Goal: Information Seeking & Learning: Learn about a topic

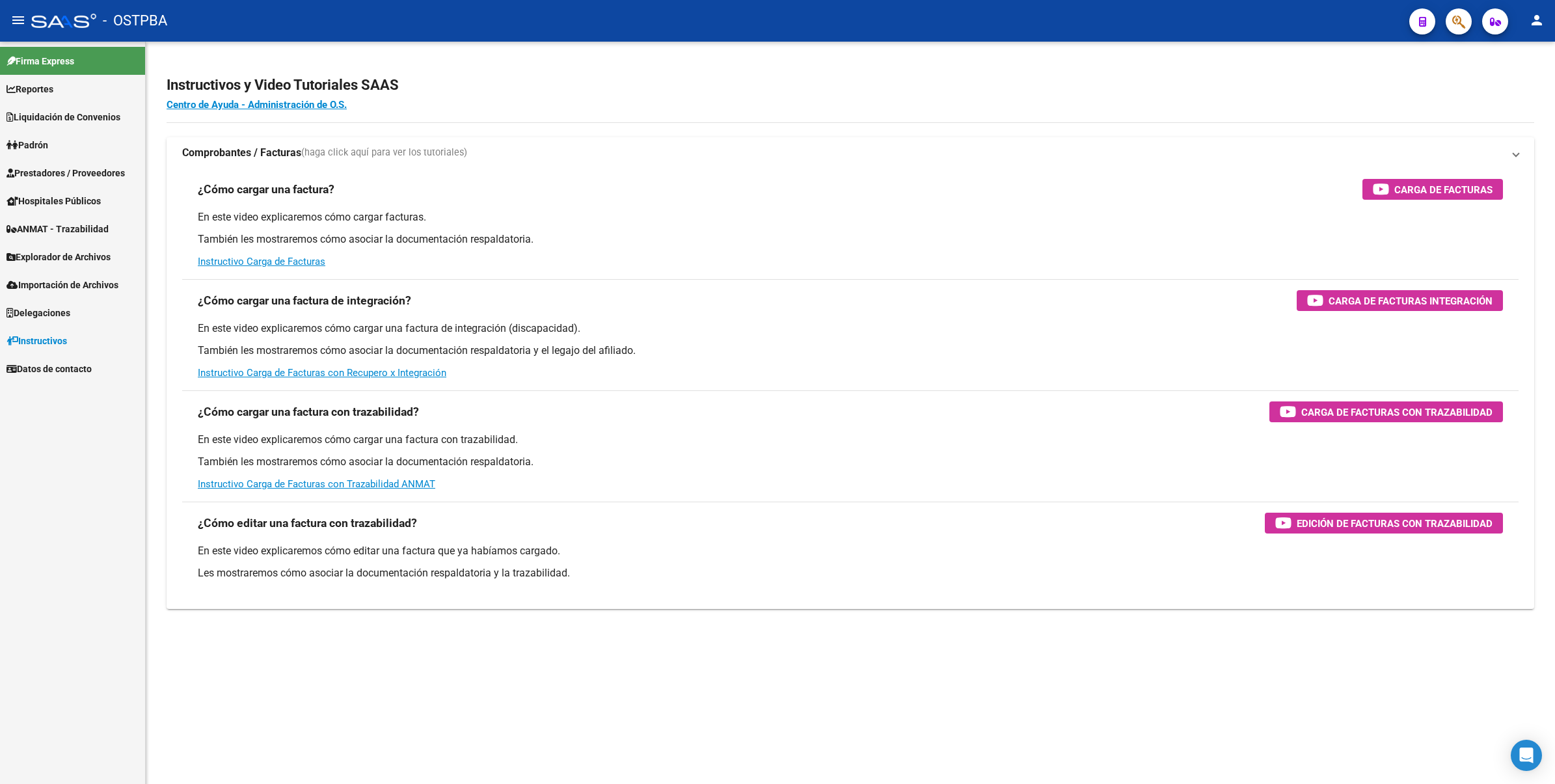
click at [0, 783] on ose-notification at bounding box center [0, 784] width 0 height 0
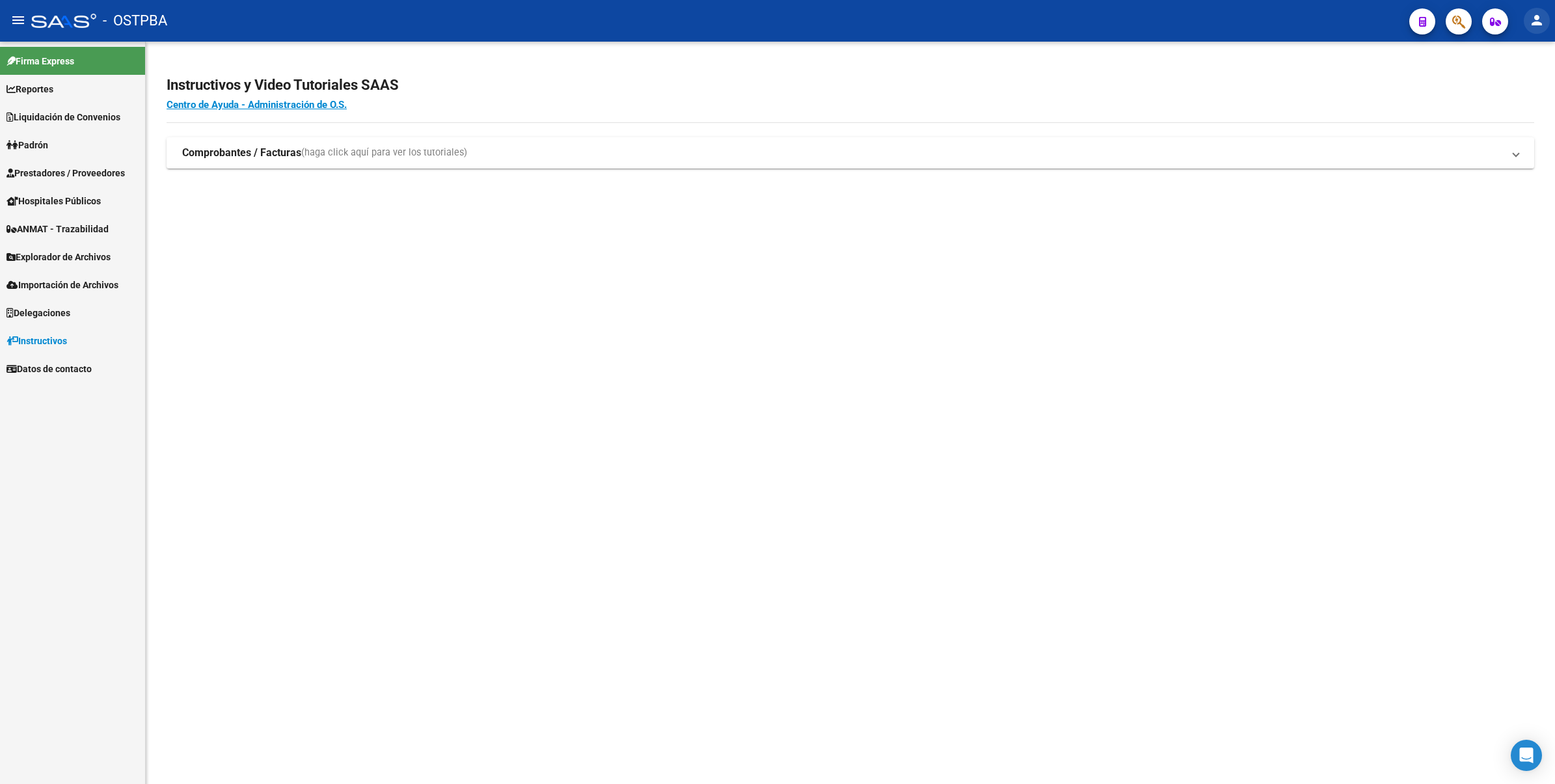
click at [1540, 20] on mat-icon "person" at bounding box center [1537, 20] width 16 height 16
click at [1338, 314] on div at bounding box center [777, 392] width 1555 height 784
click at [1530, 17] on mat-icon "person" at bounding box center [1537, 20] width 16 height 16
click at [1508, 54] on button "person Mi Perfil" at bounding box center [1511, 55] width 80 height 31
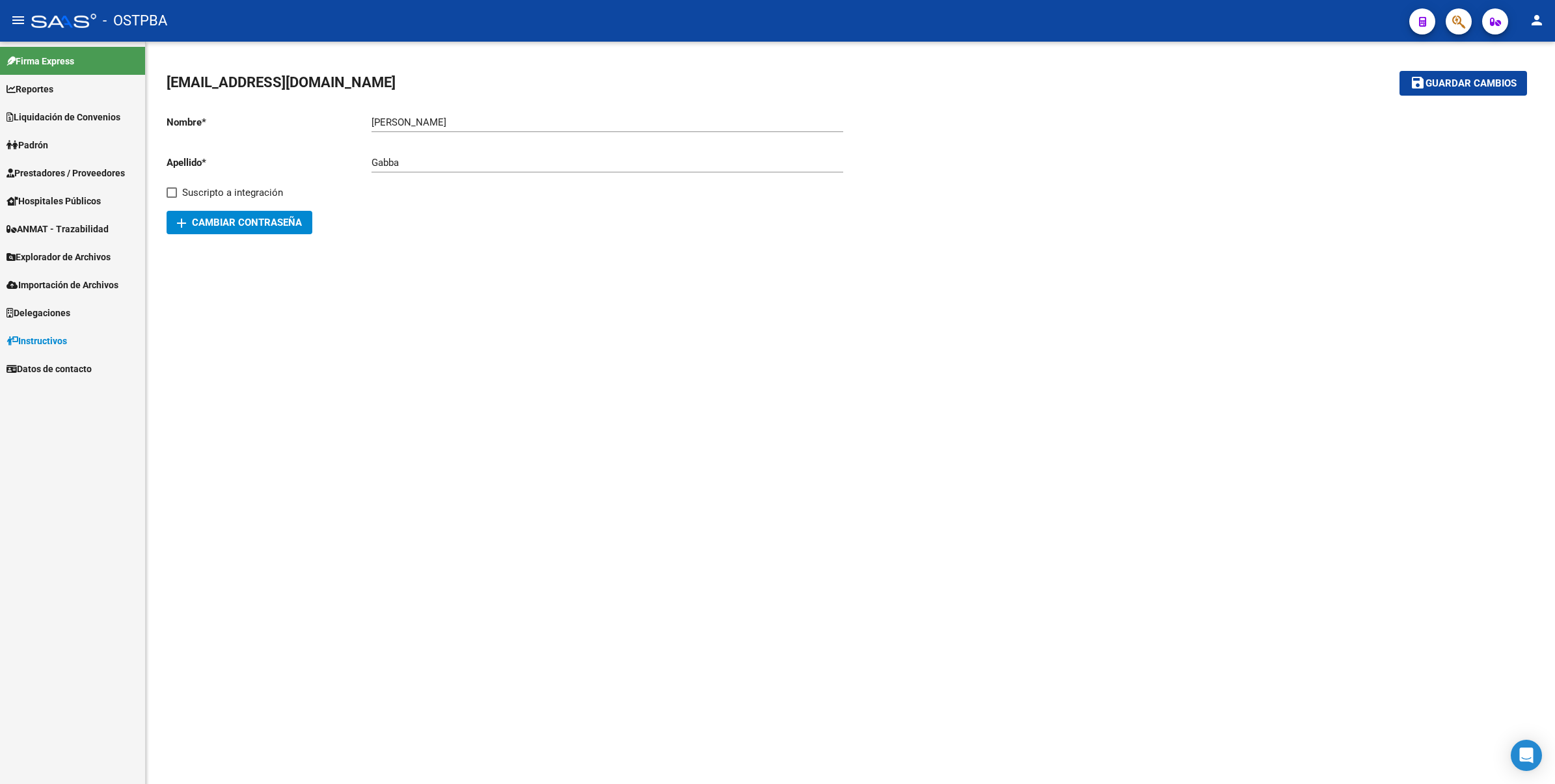
click at [1176, 358] on mat-sidenav-content "magaligabba@gmail.com save Guardar cambios Nombre * Magali Ingresar nombre Apel…" at bounding box center [850, 412] width 1409 height 742
click at [75, 166] on span "Prestadores / Proveedores" at bounding box center [66, 173] width 119 height 15
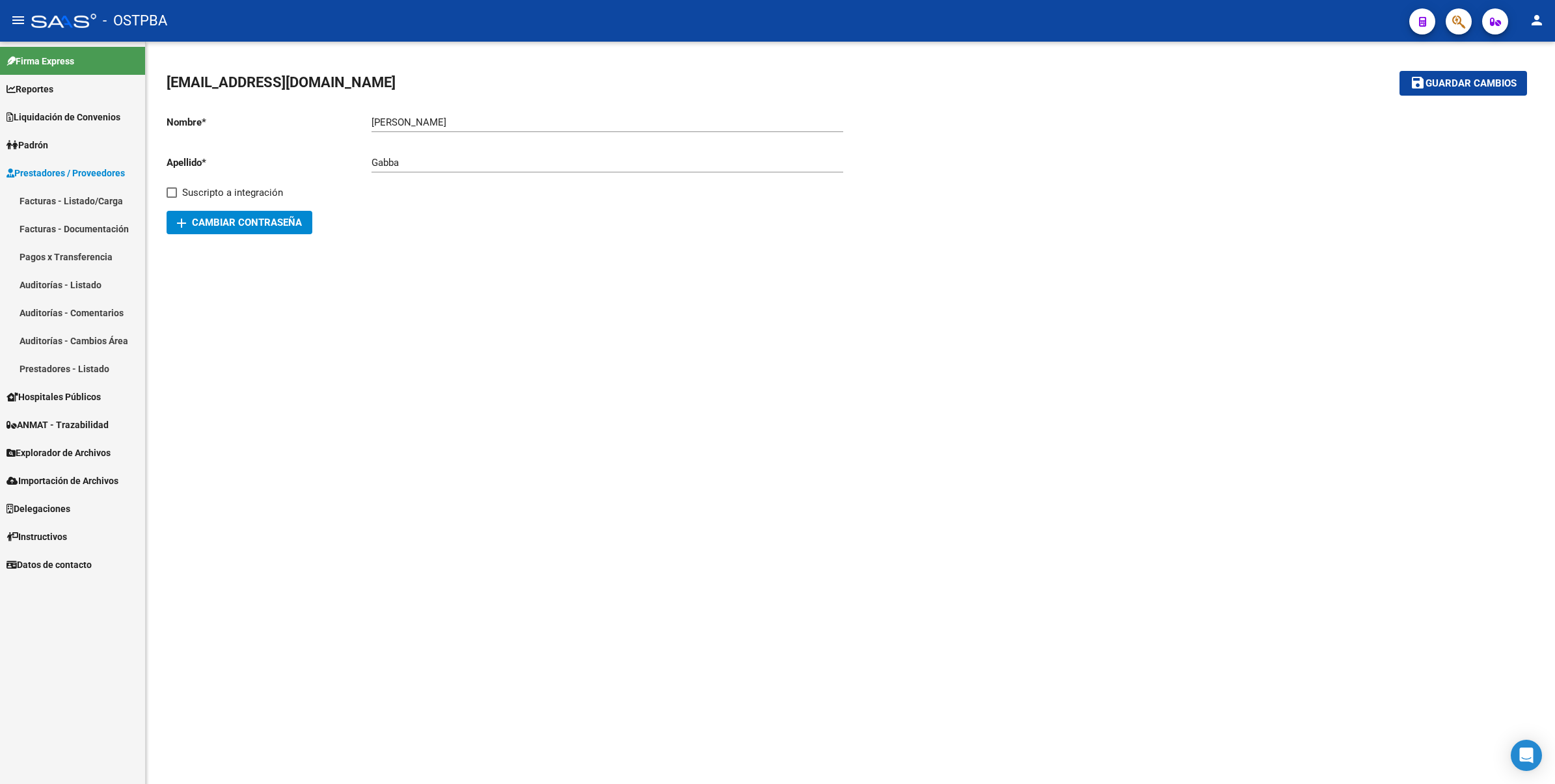
click at [78, 449] on span "Explorador de Archivos" at bounding box center [59, 453] width 104 height 15
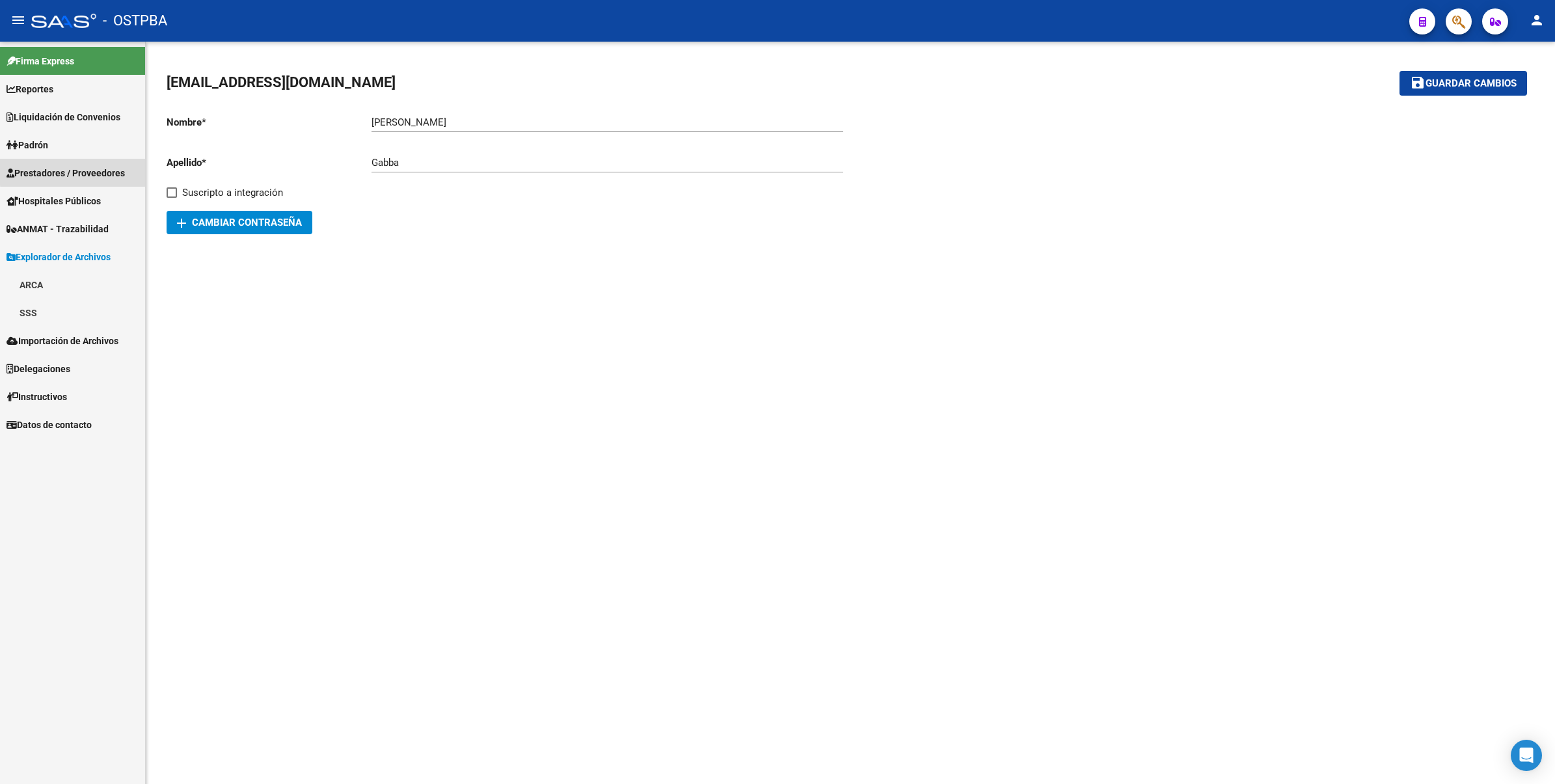
click at [82, 171] on span "Prestadores / Proveedores" at bounding box center [66, 173] width 119 height 15
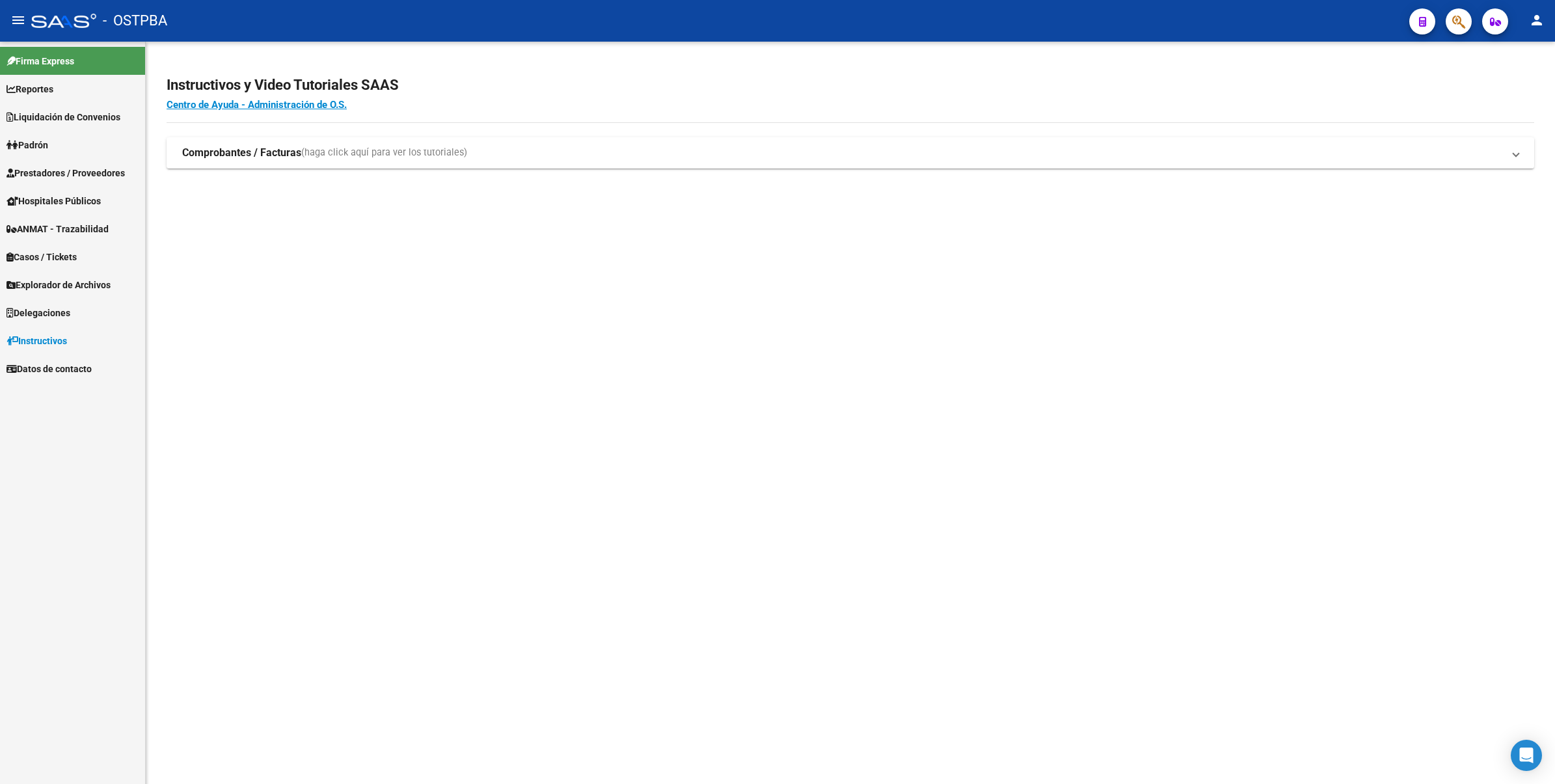
click at [64, 139] on link "Padrón" at bounding box center [73, 145] width 146 height 28
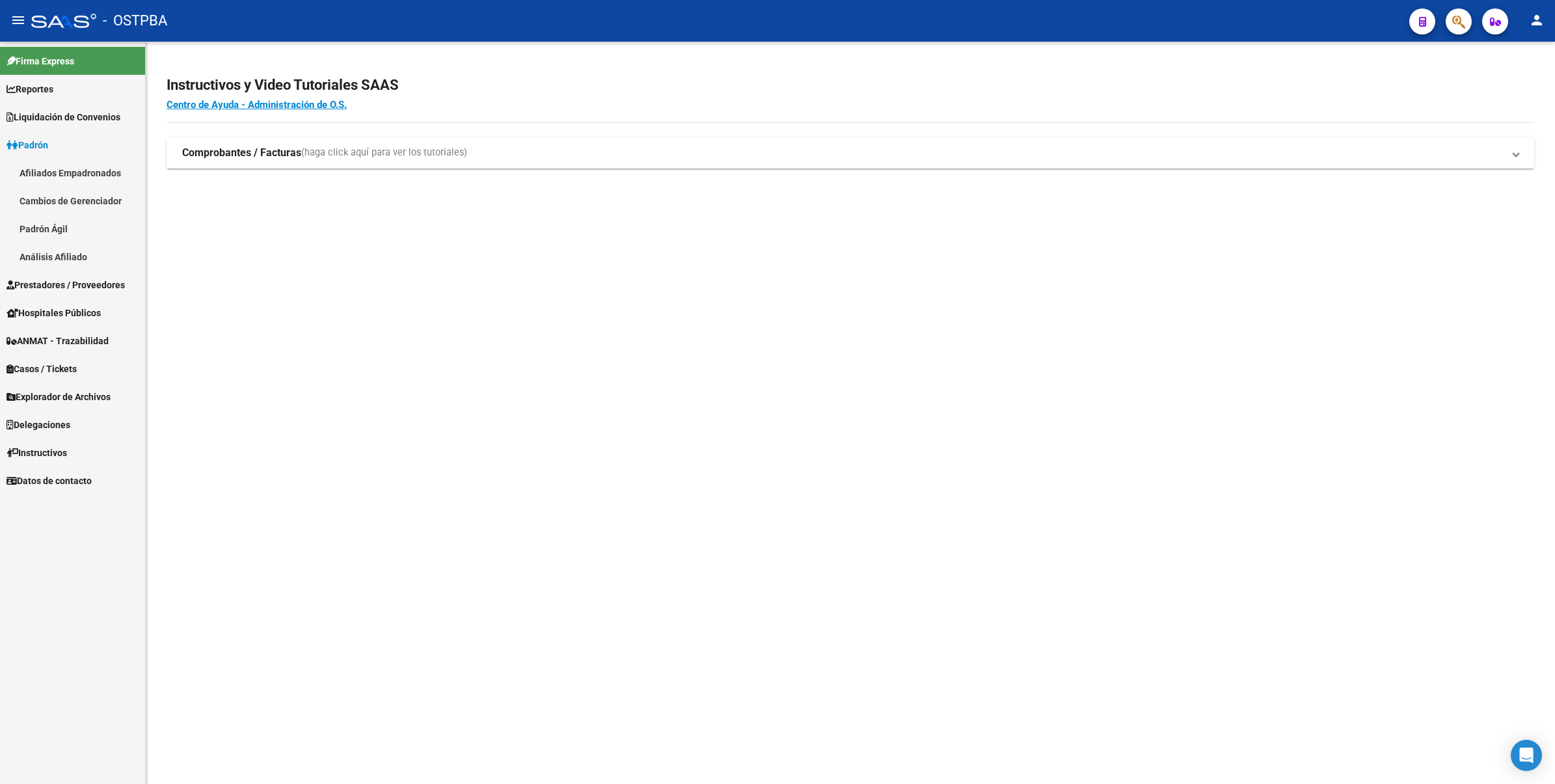
click at [82, 292] on link "Prestadores / Proveedores" at bounding box center [73, 285] width 146 height 28
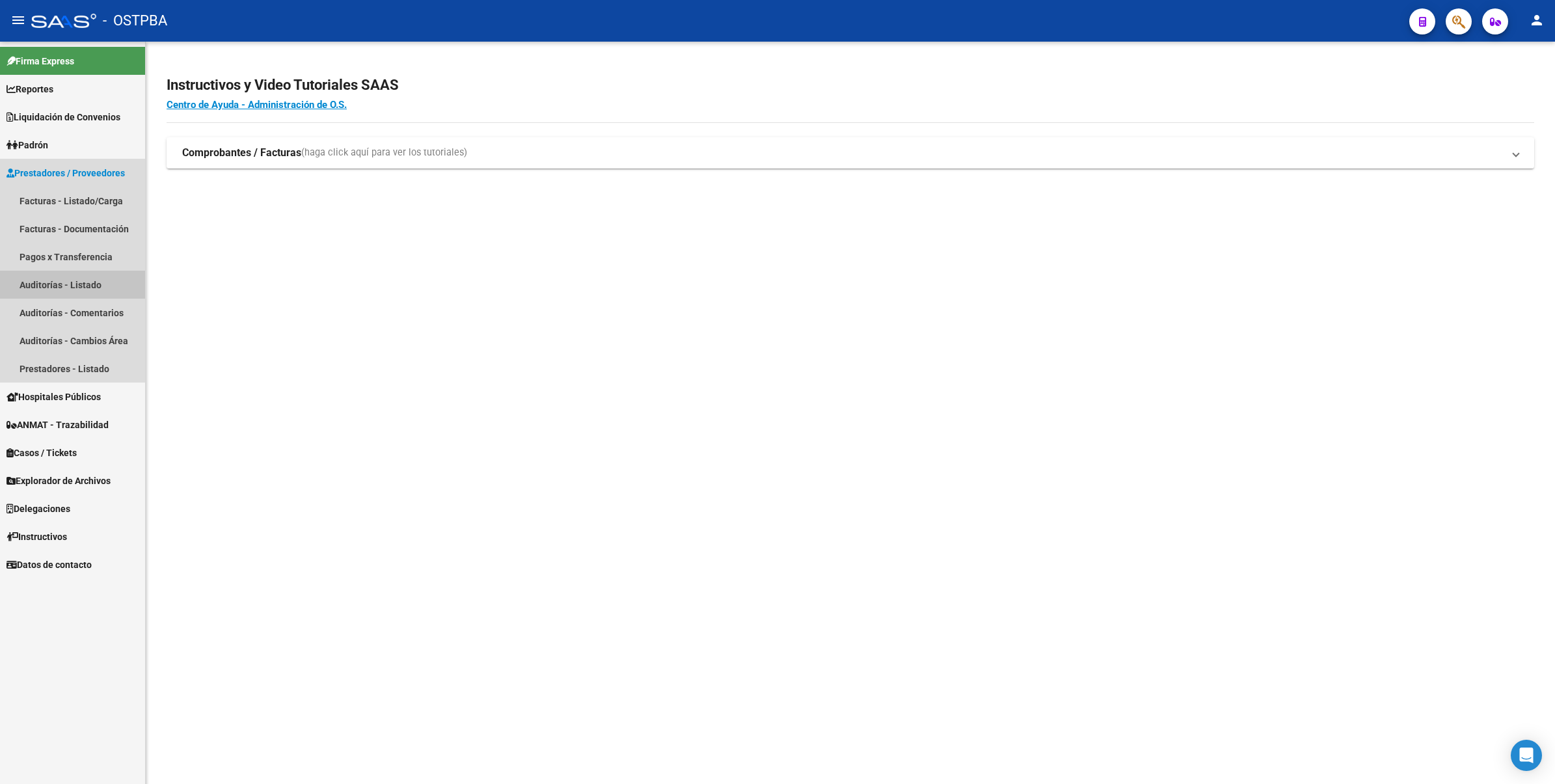
click at [89, 284] on link "Auditorías - Listado" at bounding box center [73, 285] width 146 height 28
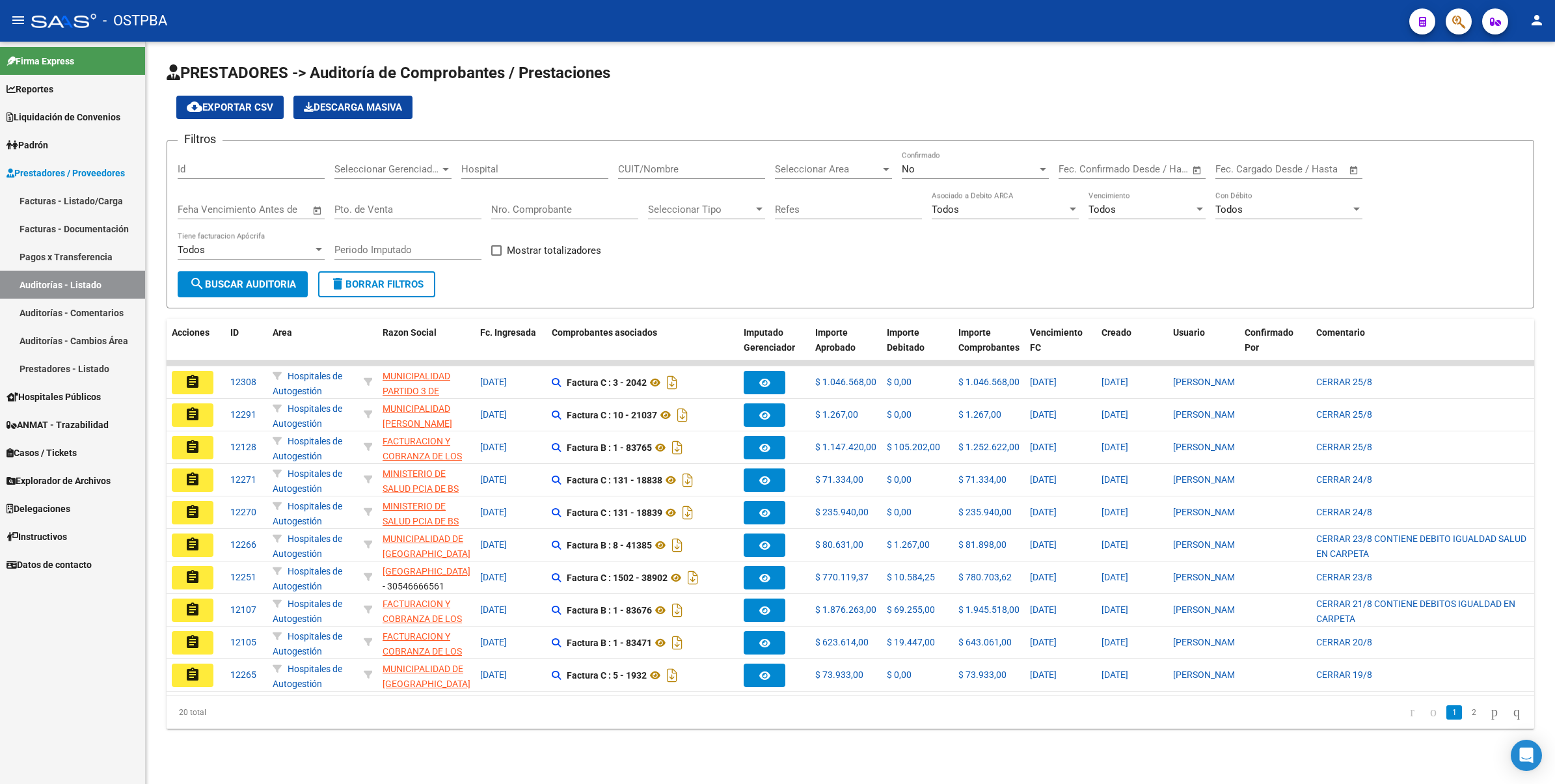
click at [82, 436] on link "ANMAT - Trazabilidad" at bounding box center [73, 424] width 146 height 28
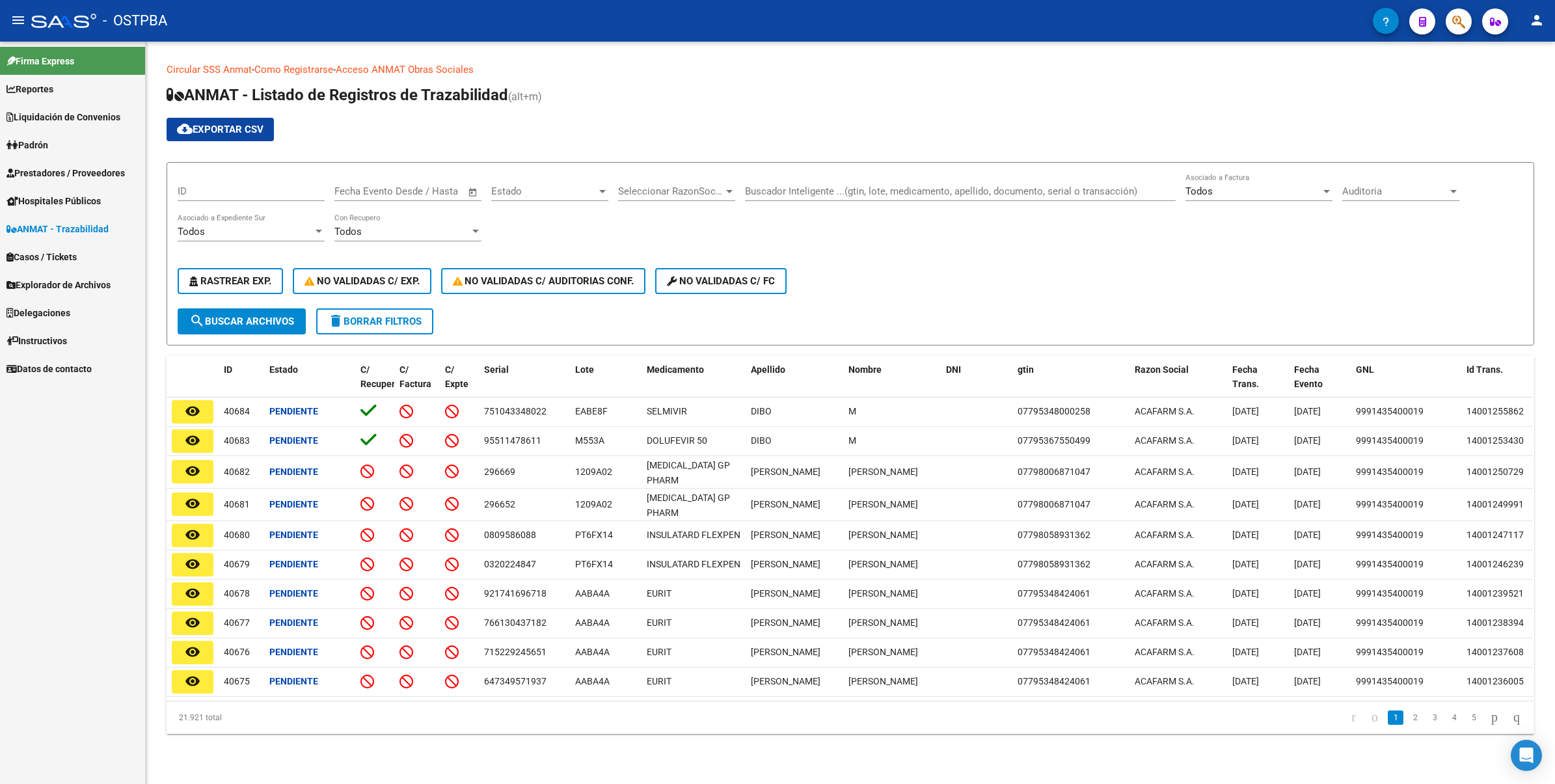
click at [65, 300] on link "Delegaciones" at bounding box center [73, 313] width 146 height 28
click at [65, 274] on link "Explorador de Archivos" at bounding box center [73, 285] width 146 height 28
click at [67, 252] on span "Casos / Tickets" at bounding box center [42, 256] width 70 height 15
click at [60, 252] on span "Fiscalización RG" at bounding box center [46, 256] width 78 height 15
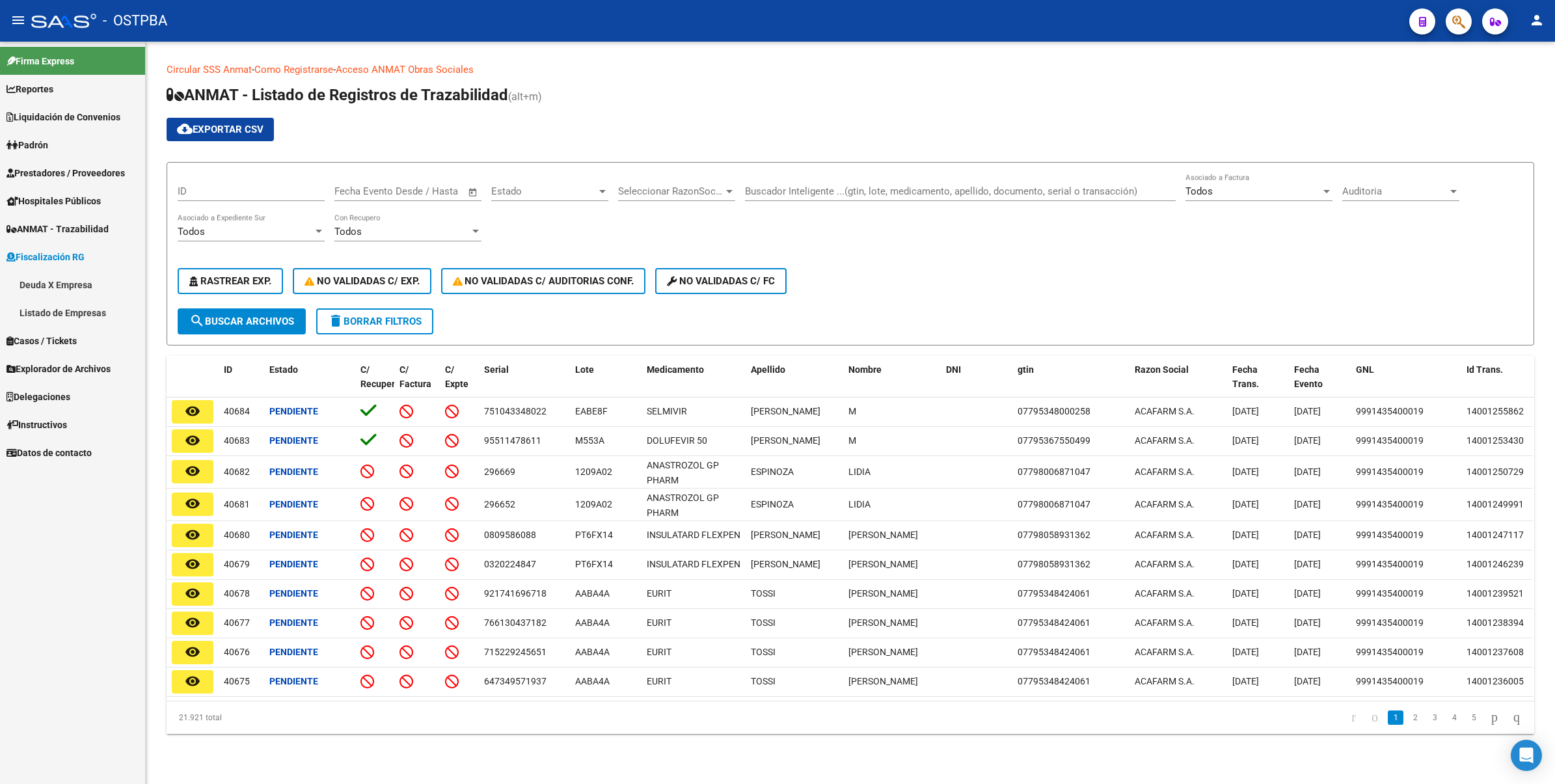
click at [54, 283] on link "Deuda X Empresa" at bounding box center [73, 285] width 146 height 28
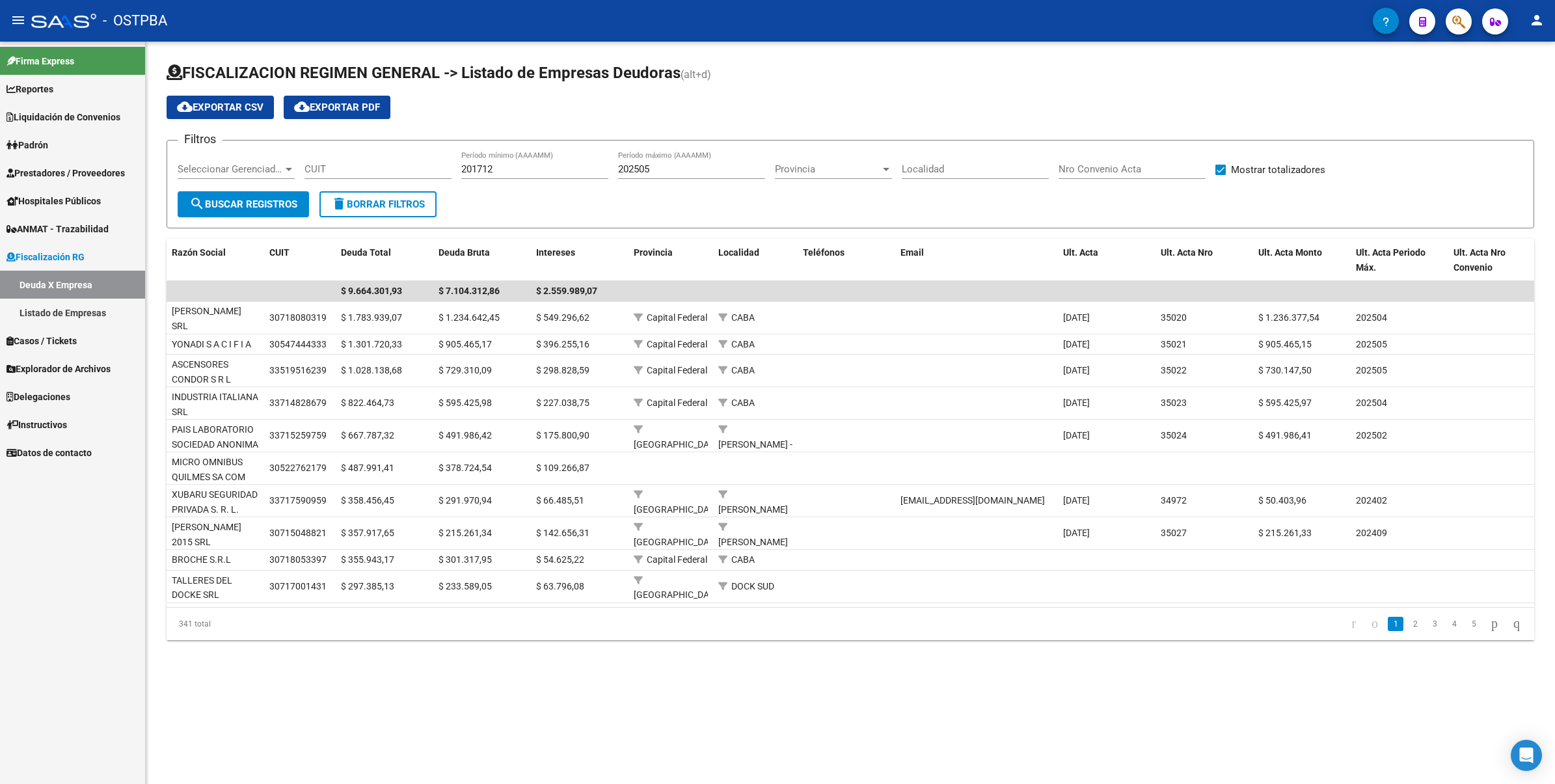
click at [257, 168] on span "Seleccionar Gerenciador" at bounding box center [230, 170] width 106 height 12
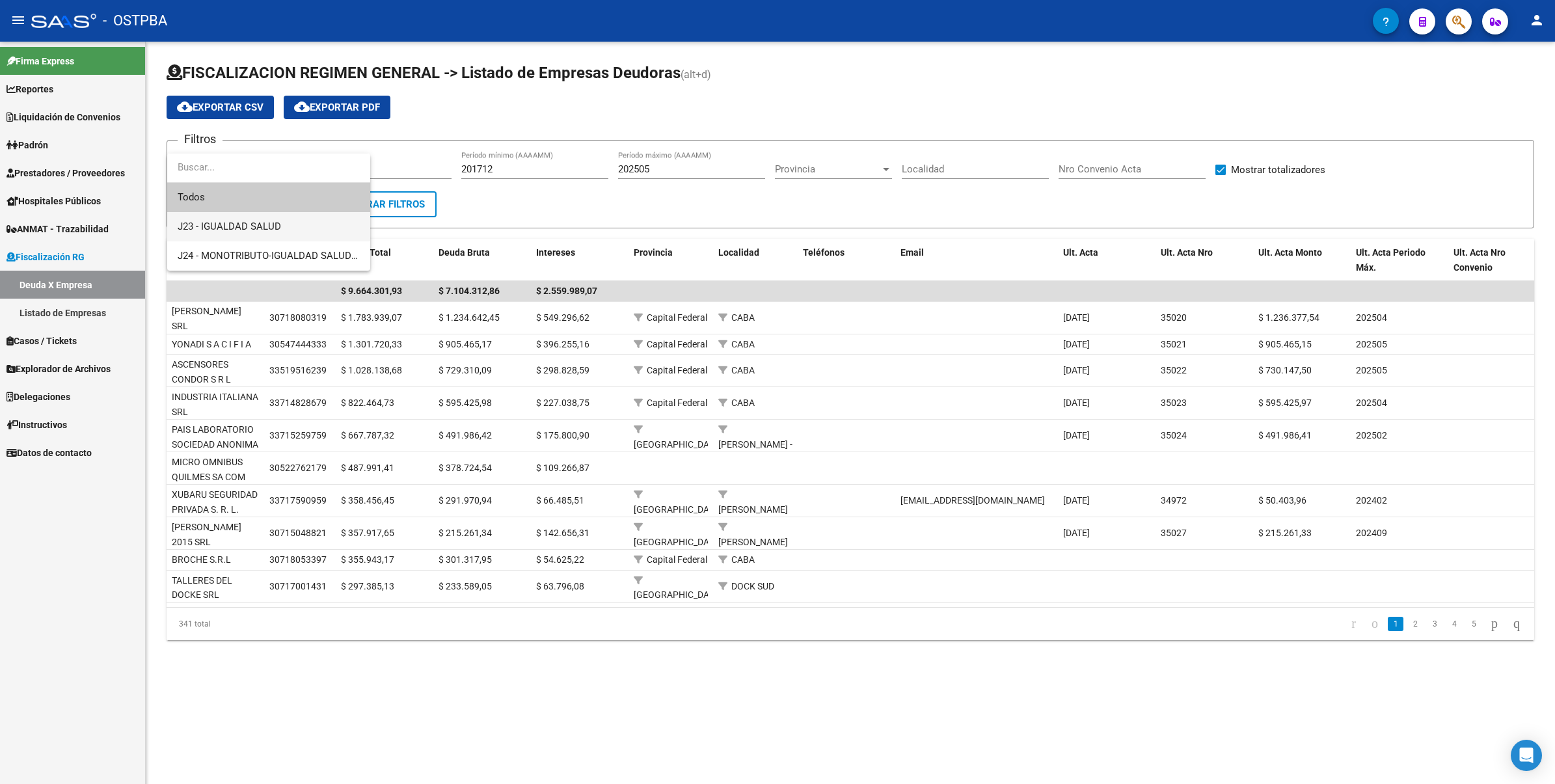
click at [291, 235] on span "J23 - IGUALDAD SALUD" at bounding box center [269, 227] width 182 height 29
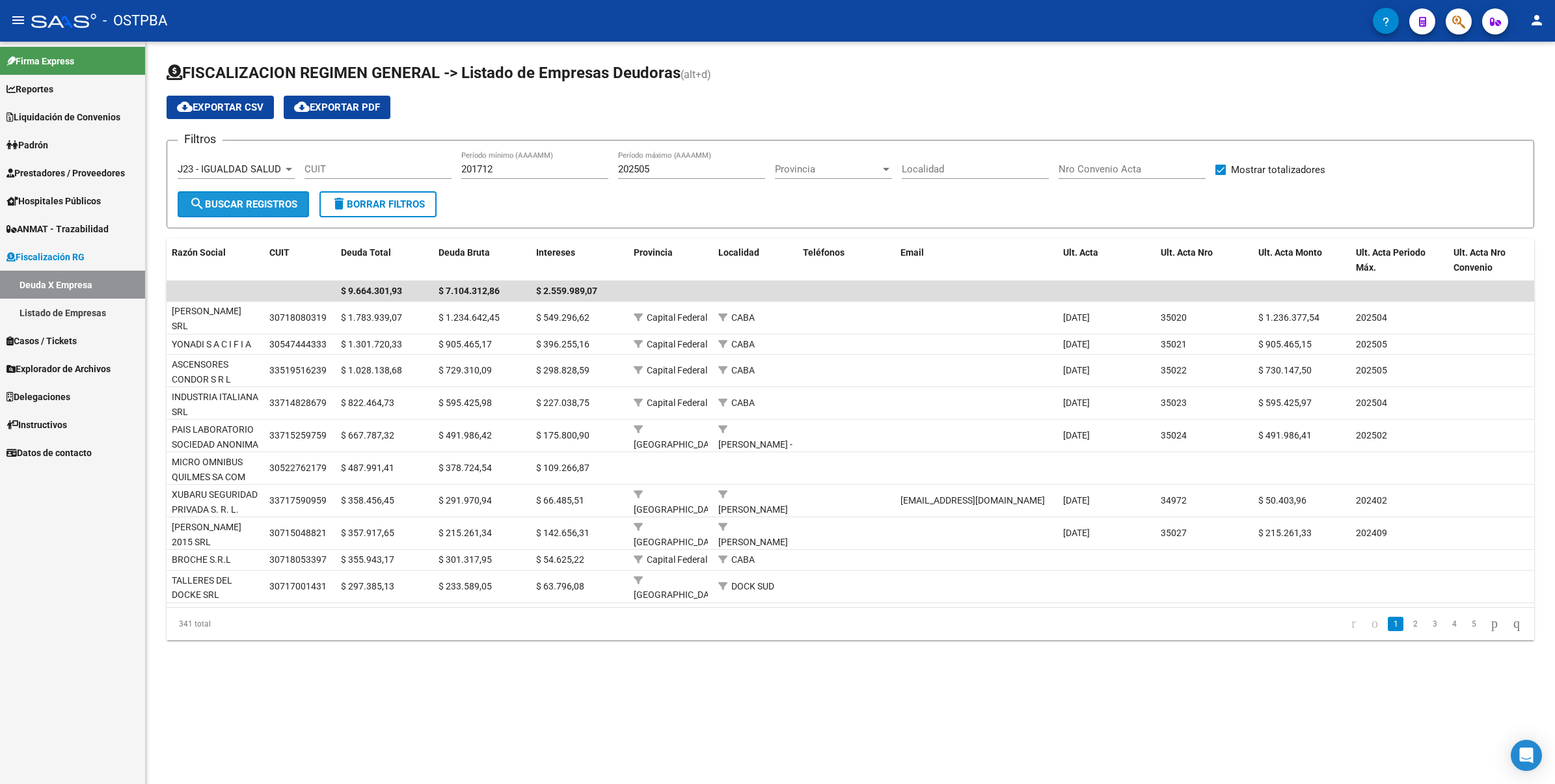
click at [233, 204] on span "search Buscar Registros" at bounding box center [243, 204] width 108 height 12
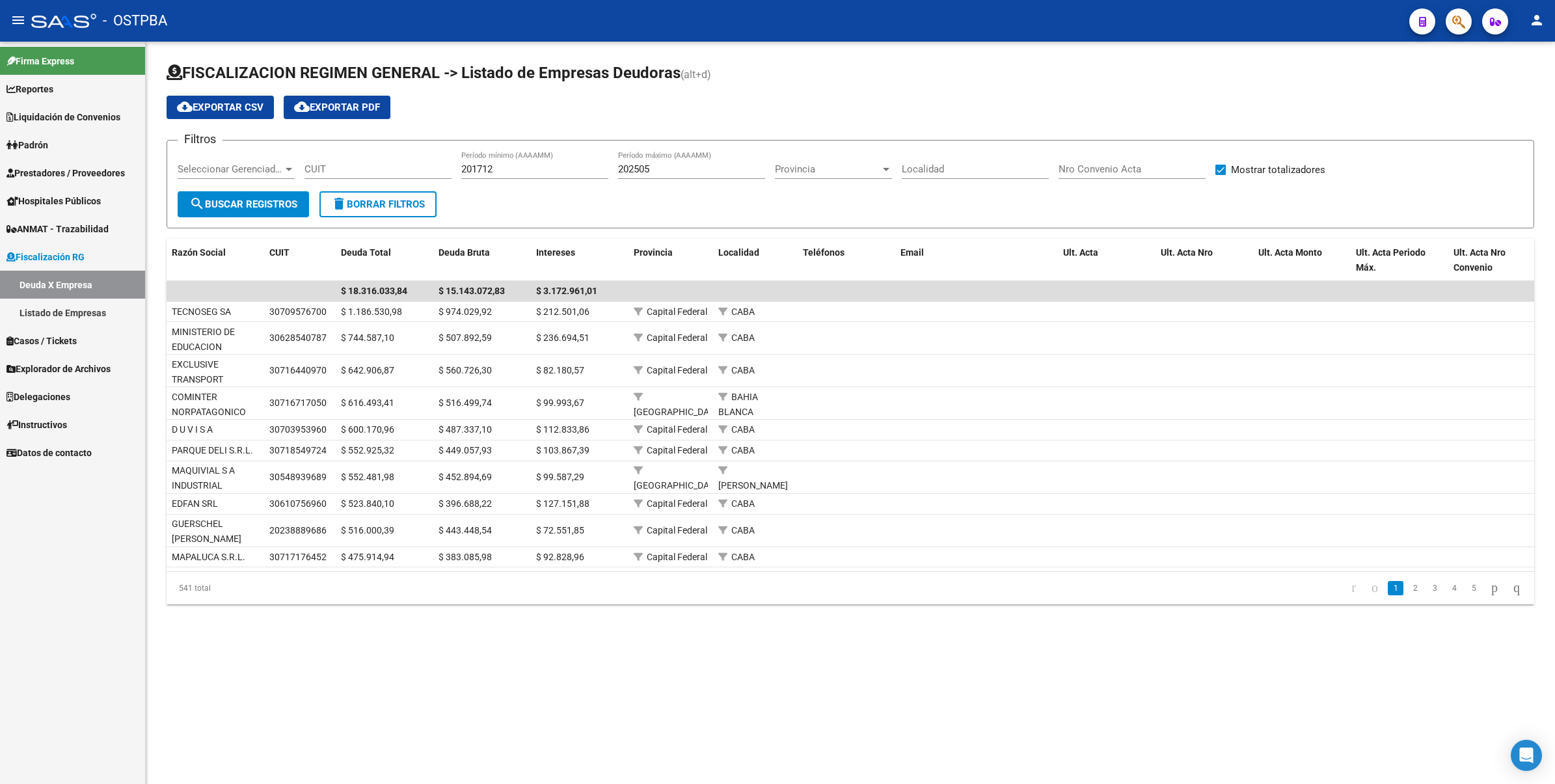
click at [288, 172] on div at bounding box center [289, 169] width 12 height 10
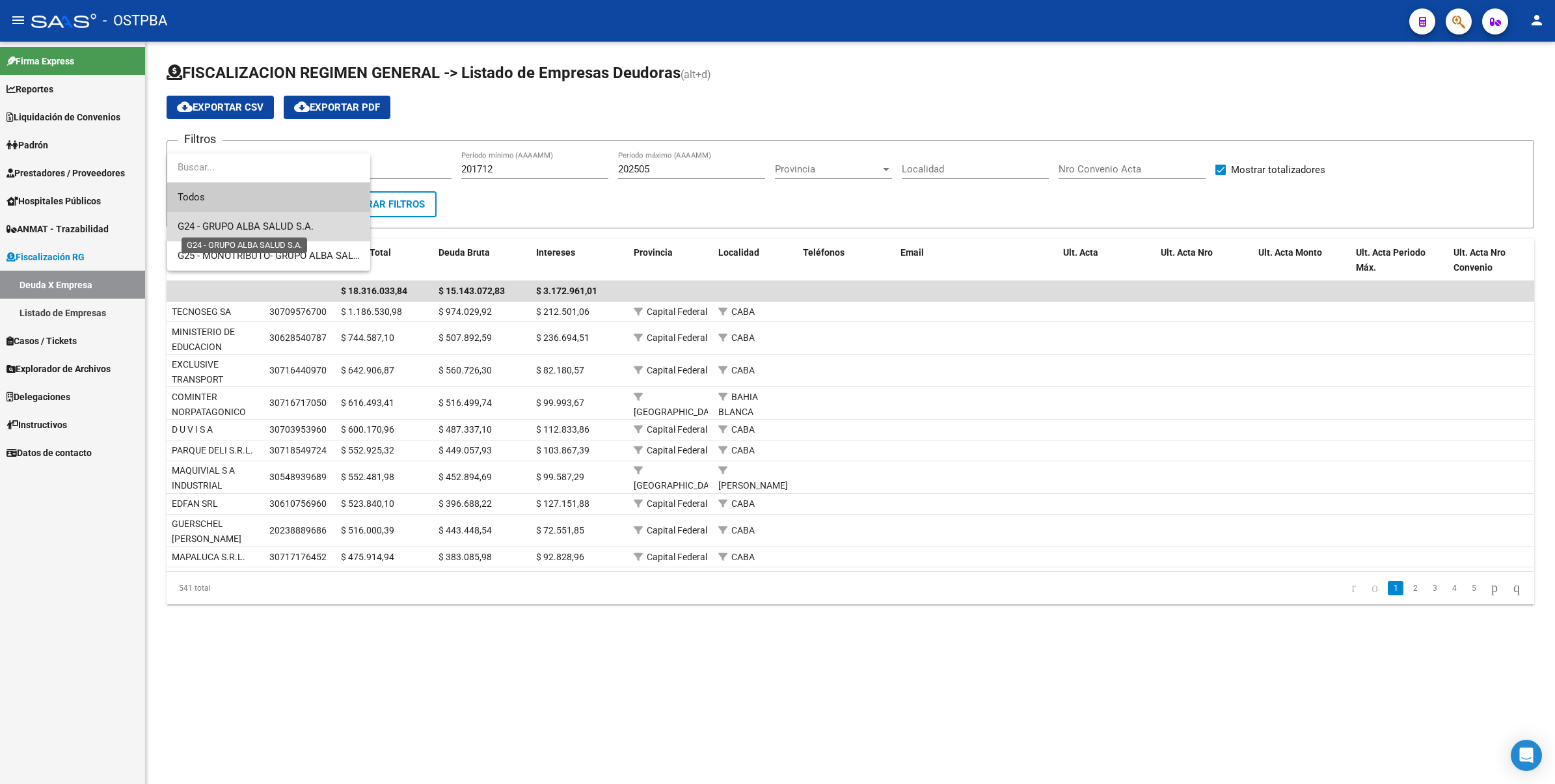
click at [294, 226] on span "G24 - GRUPO ALBA SALUD S.A." at bounding box center [245, 227] width 136 height 12
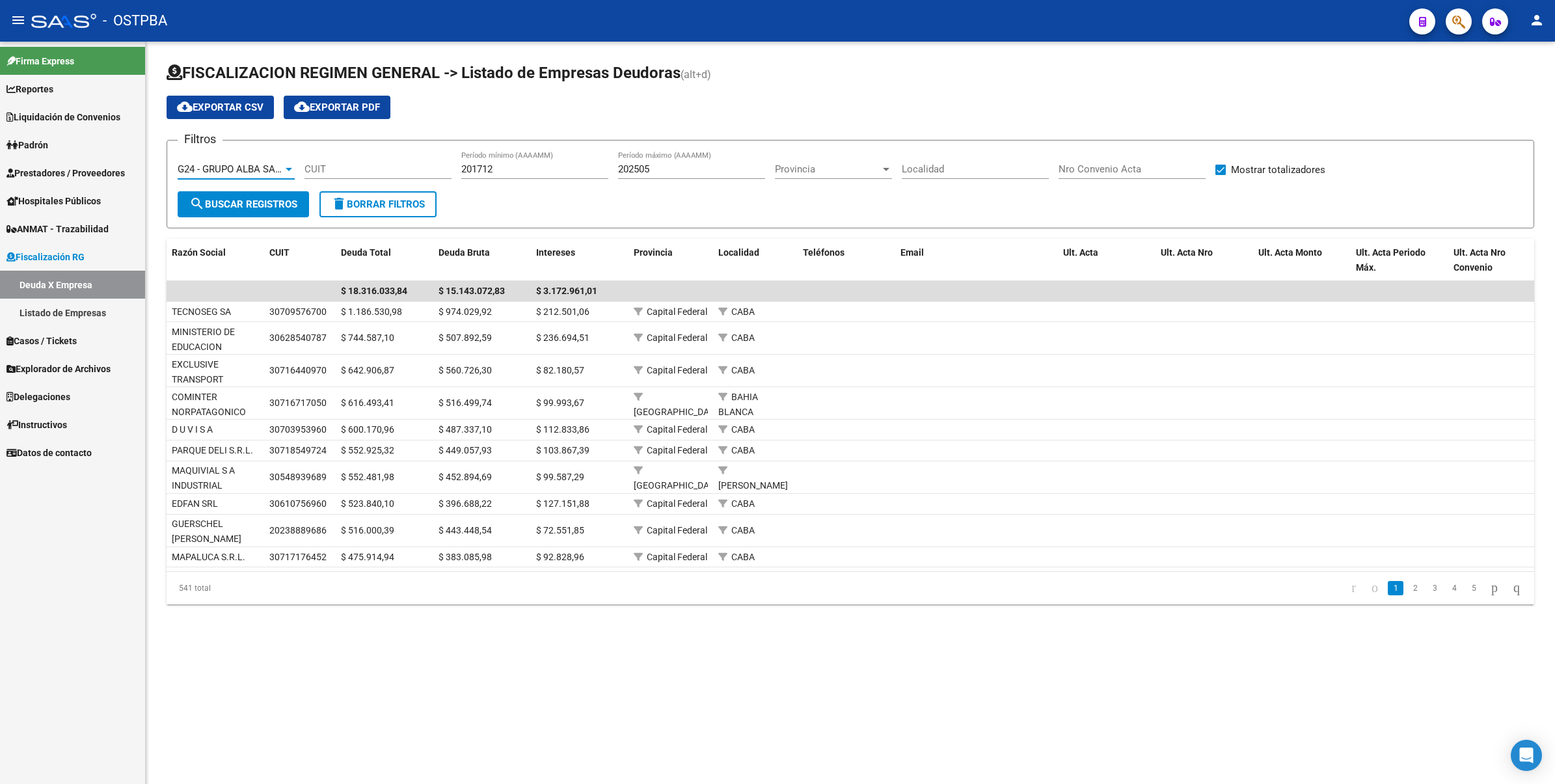
click at [249, 195] on button "search Buscar Registros" at bounding box center [243, 204] width 132 height 26
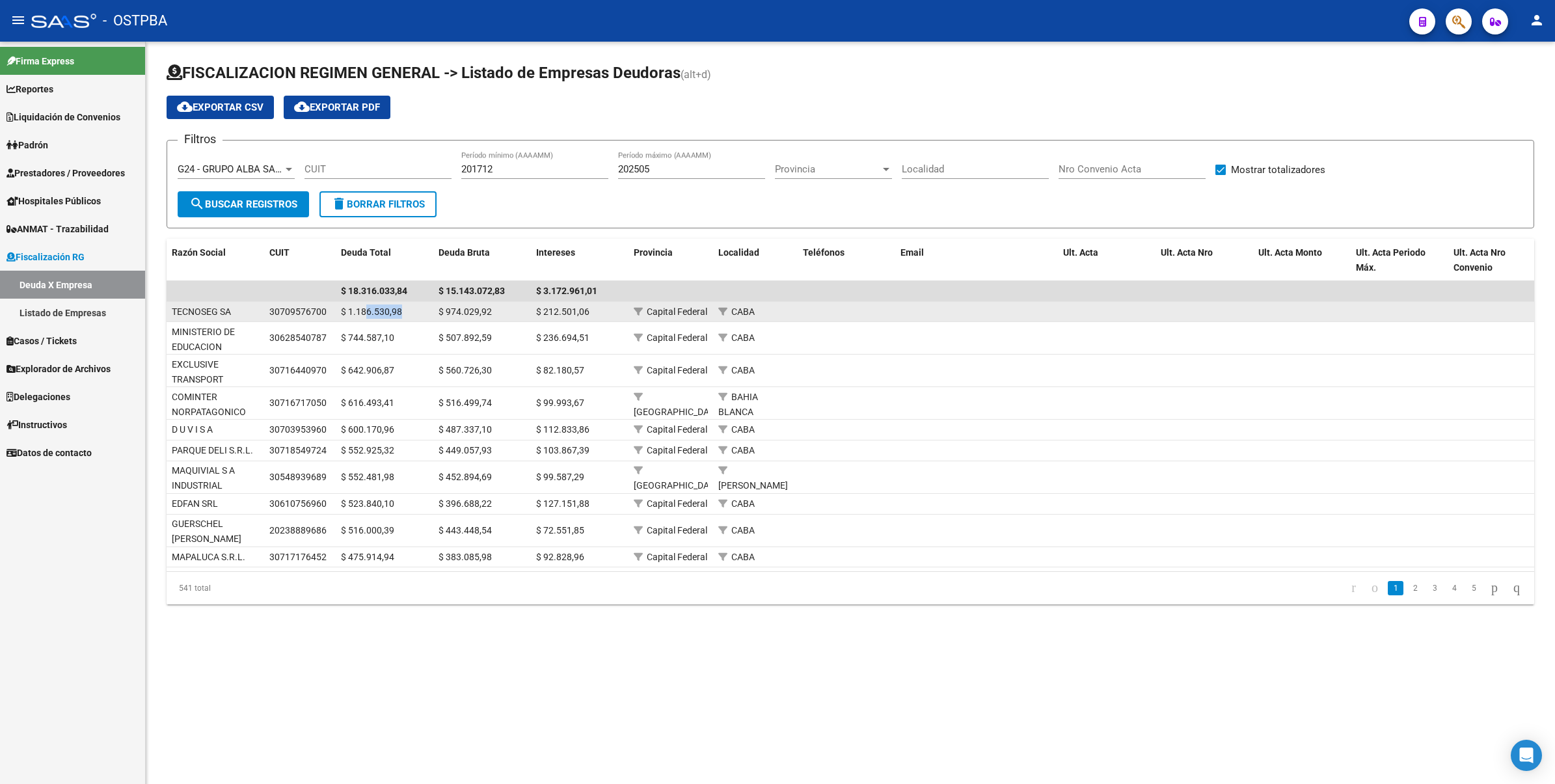
drag, startPoint x: 365, startPoint y: 310, endPoint x: 444, endPoint y: 309, distance: 79.0
click at [444, 309] on div "TECNOSEG SA 30709576700 $ 1.186.530,98 $ 974.029,92 $ 212.501,06 Capital Federa…" at bounding box center [904, 313] width 1477 height 21
click at [177, 307] on div "TECNOSEG SA" at bounding box center [201, 312] width 59 height 15
drag, startPoint x: 264, startPoint y: 308, endPoint x: 334, endPoint y: 314, distance: 70.3
click at [334, 314] on datatable-body-cell "30709576700" at bounding box center [300, 312] width 72 height 20
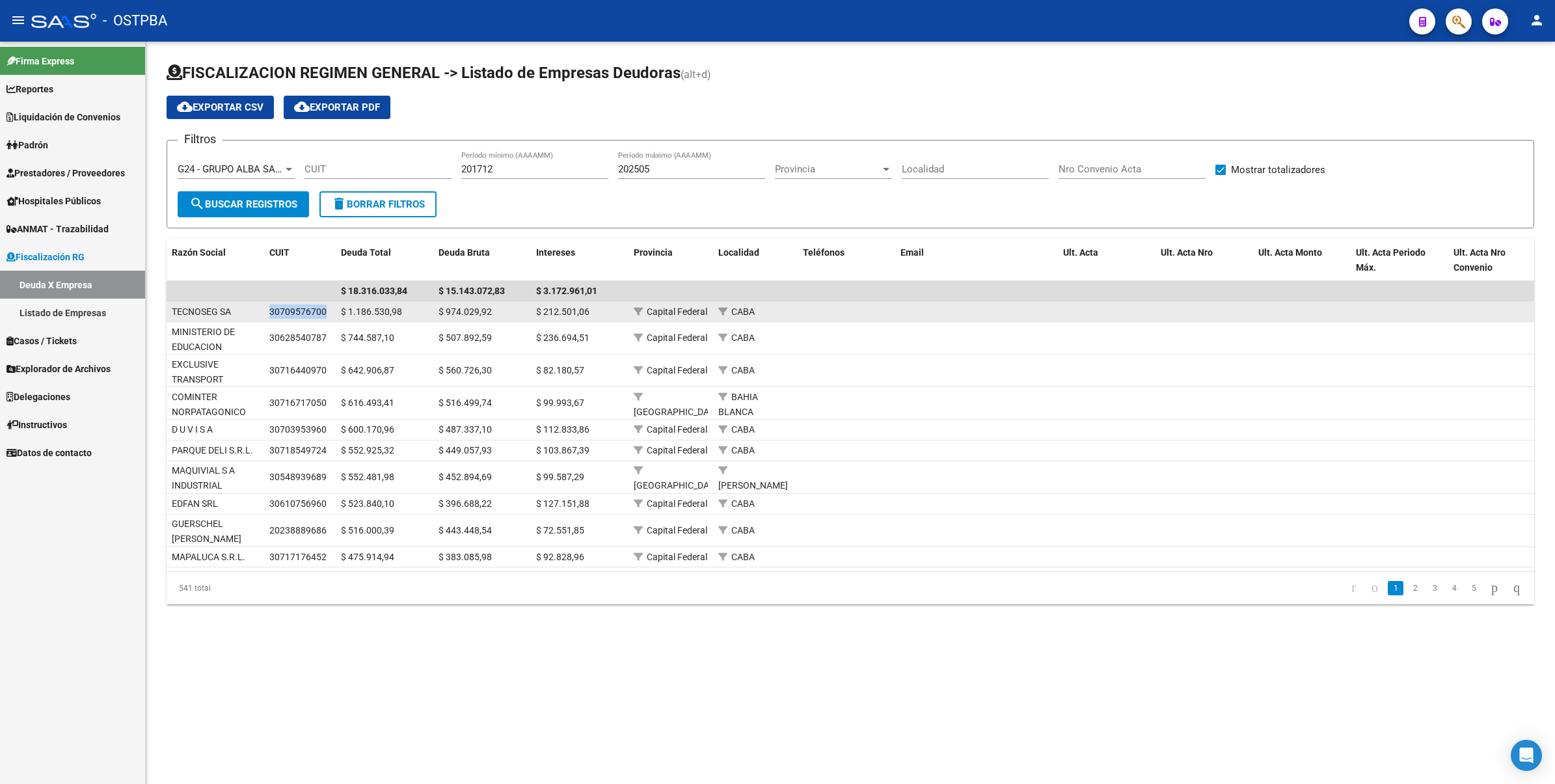
drag, startPoint x: 334, startPoint y: 314, endPoint x: 310, endPoint y: 313, distance: 24.0
copy span "30709576700"
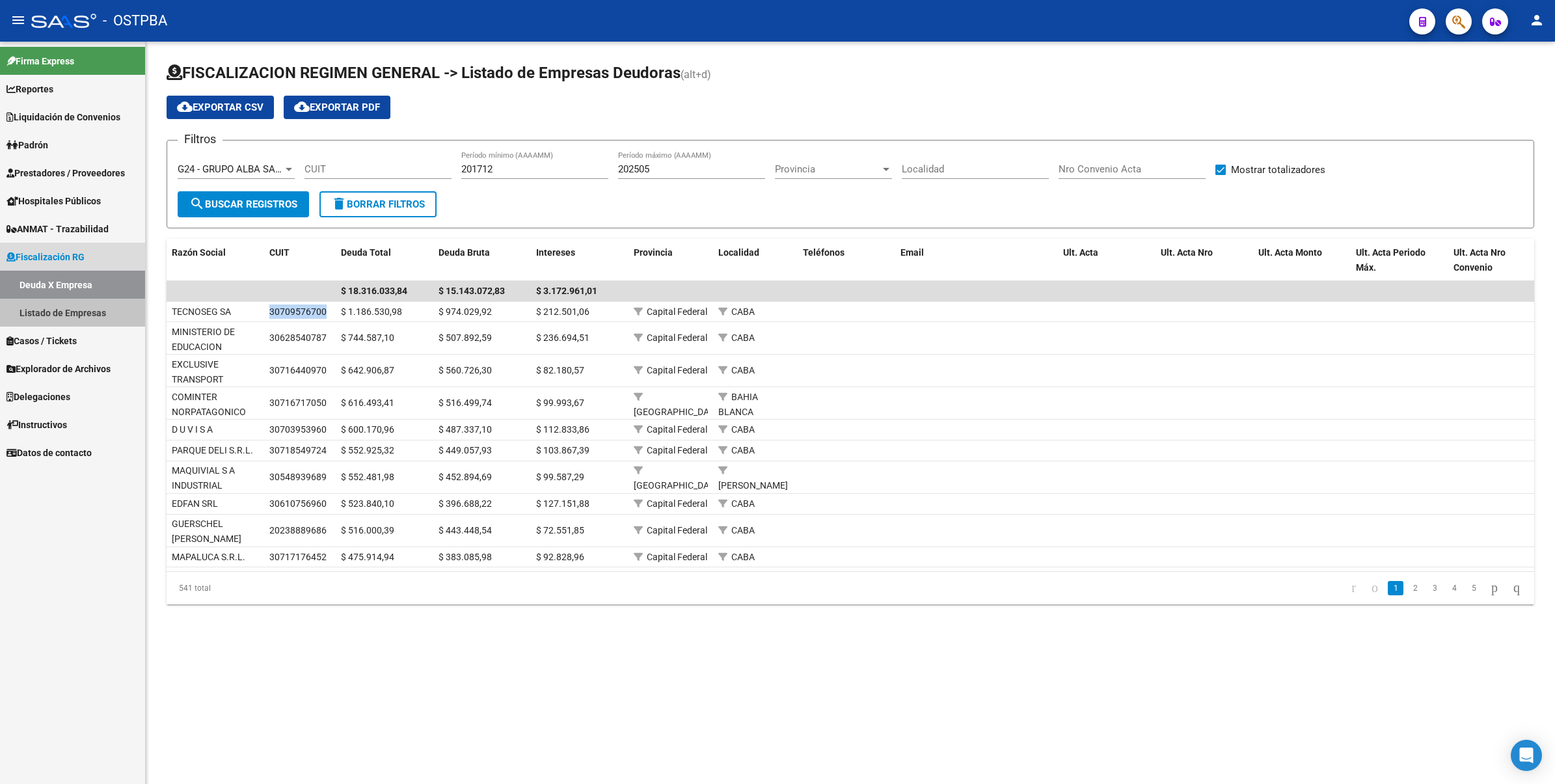
click at [92, 313] on link "Listado de Empresas" at bounding box center [73, 313] width 146 height 28
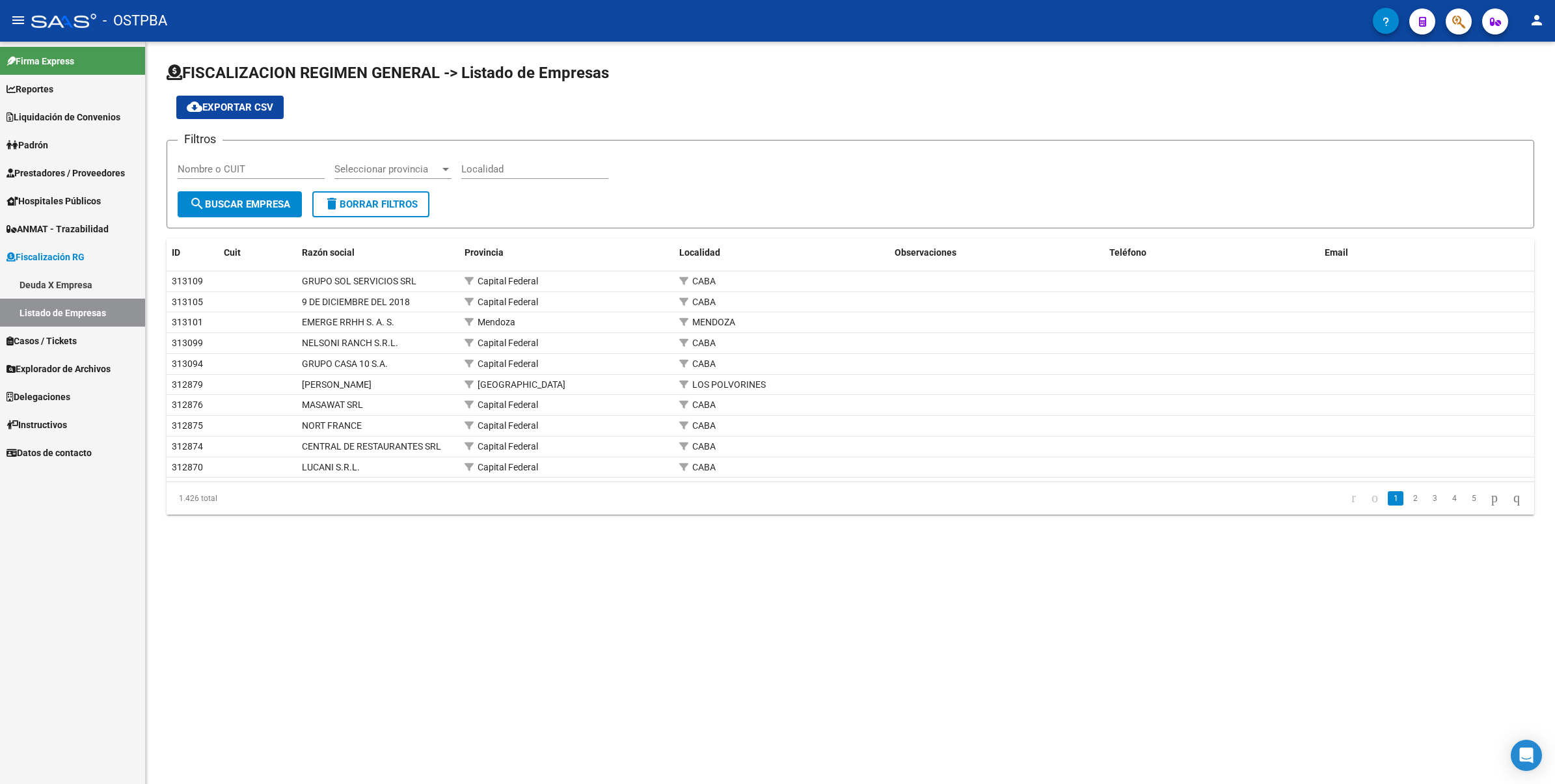
click at [257, 165] on input "Nombre o CUIT" at bounding box center [251, 170] width 147 height 12
paste input "30709576700"
type input "30709576700"
click at [242, 203] on span "search Buscar Empresa" at bounding box center [240, 204] width 100 height 12
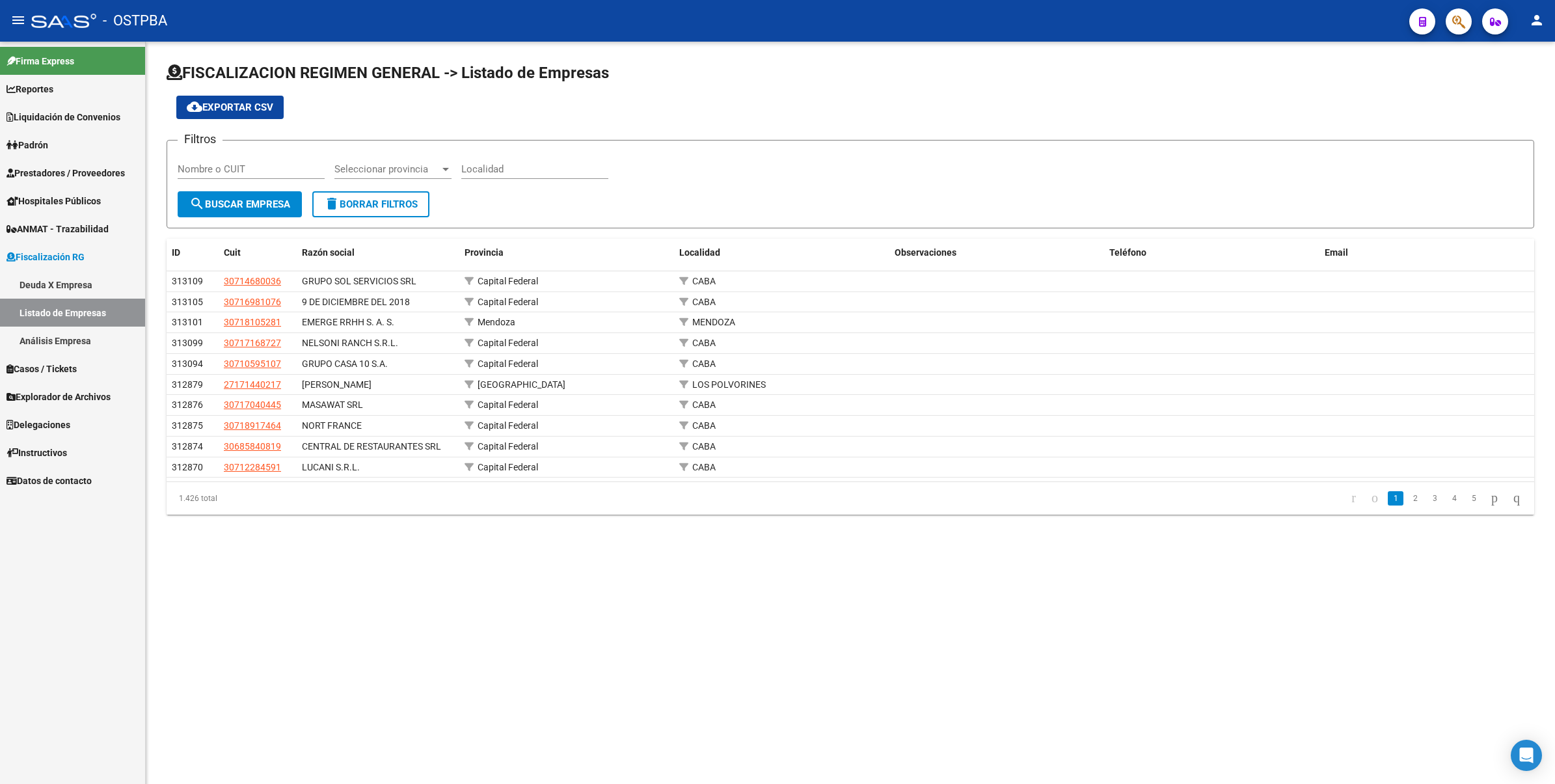
click at [53, 337] on link "Análisis Empresa" at bounding box center [73, 340] width 146 height 28
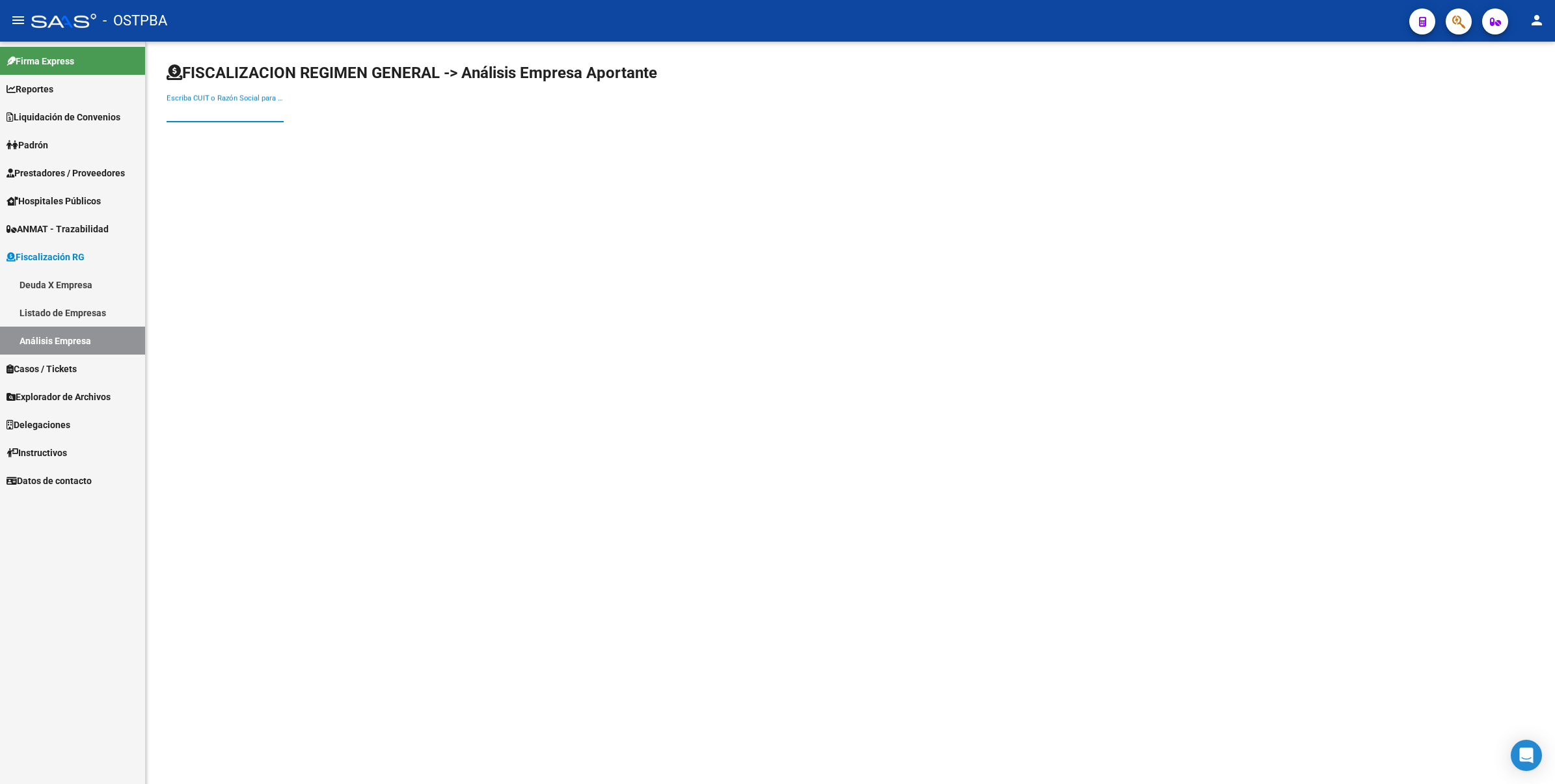
click at [222, 106] on input "Escriba CUIT o Razón Social para buscar" at bounding box center [224, 112] width 117 height 12
paste input "30709576700"
type input "30709576700"
click at [233, 137] on span "TECNOSEG SA" at bounding box center [361, 137] width 370 height 31
